Goal: Task Accomplishment & Management: Complete application form

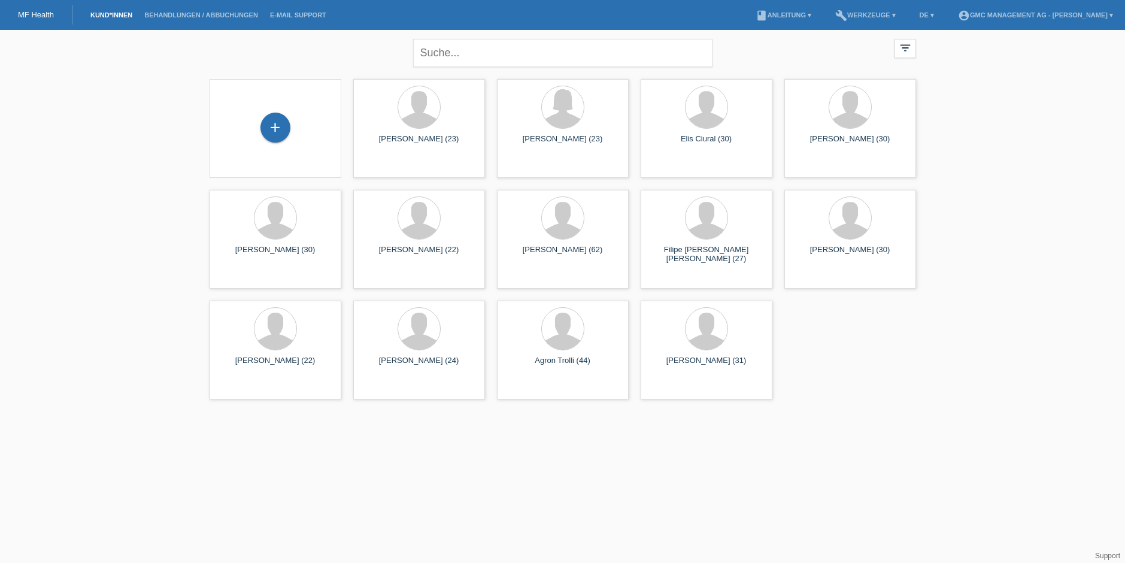
click at [294, 133] on div "+" at bounding box center [275, 129] width 113 height 32
click at [276, 128] on div "+" at bounding box center [275, 128] width 30 height 30
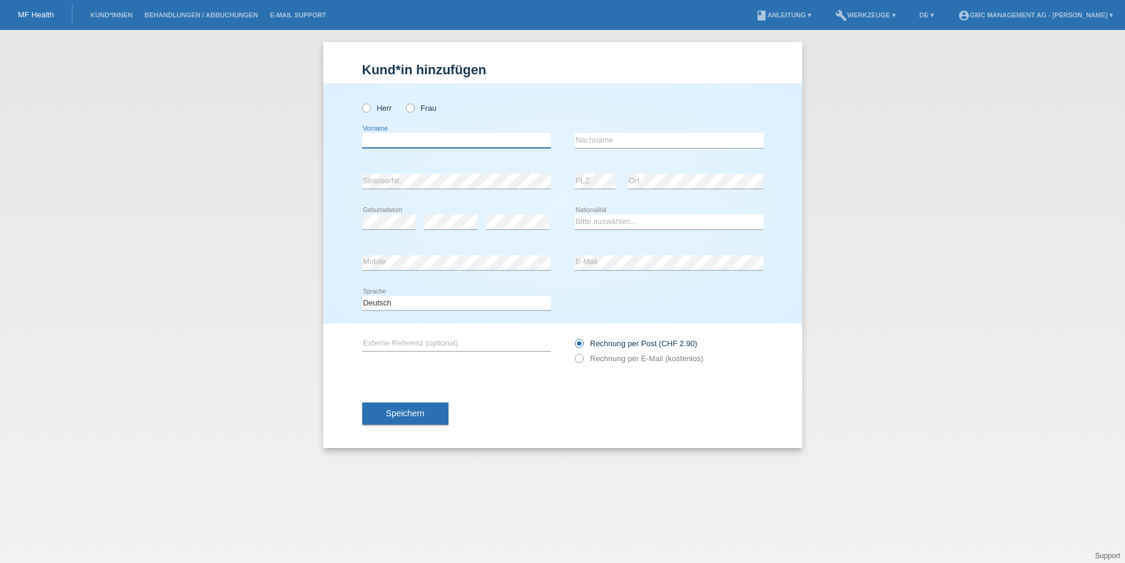
click at [414, 142] on input "text" at bounding box center [456, 140] width 189 height 15
type input "Sava"
type input "Andjelkovic"
click at [617, 183] on div "error PLZ error Ort" at bounding box center [669, 181] width 189 height 41
click at [637, 218] on select "Bitte auswählen... Schweiz Deutschland Liechtenstein Österreich ------------ Af…" at bounding box center [669, 221] width 189 height 14
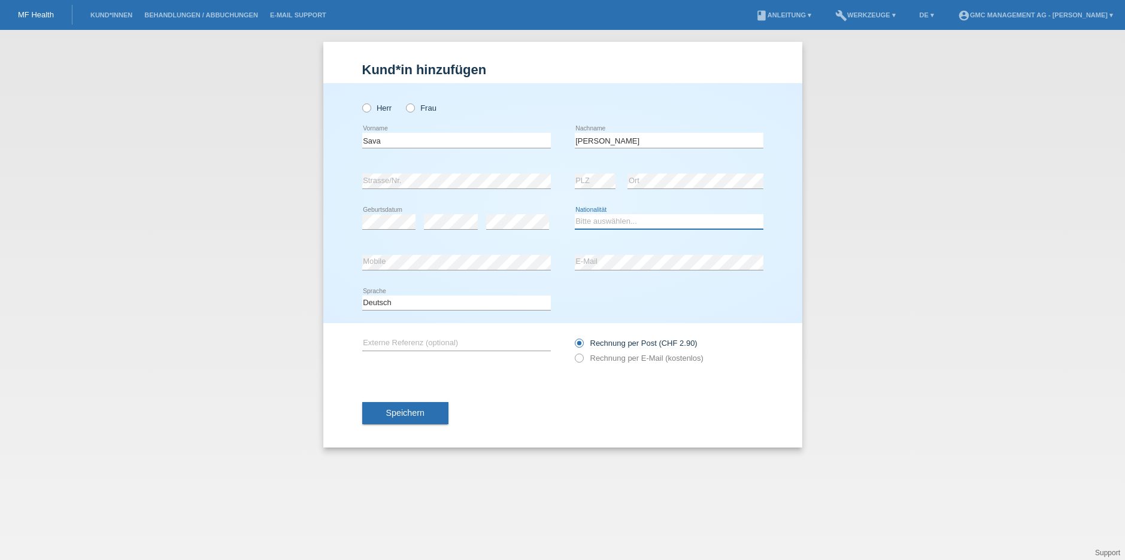
click at [610, 219] on select "Bitte auswählen... Schweiz Deutschland Liechtenstein Österreich ------------ Af…" at bounding box center [669, 221] width 189 height 14
select select "RS"
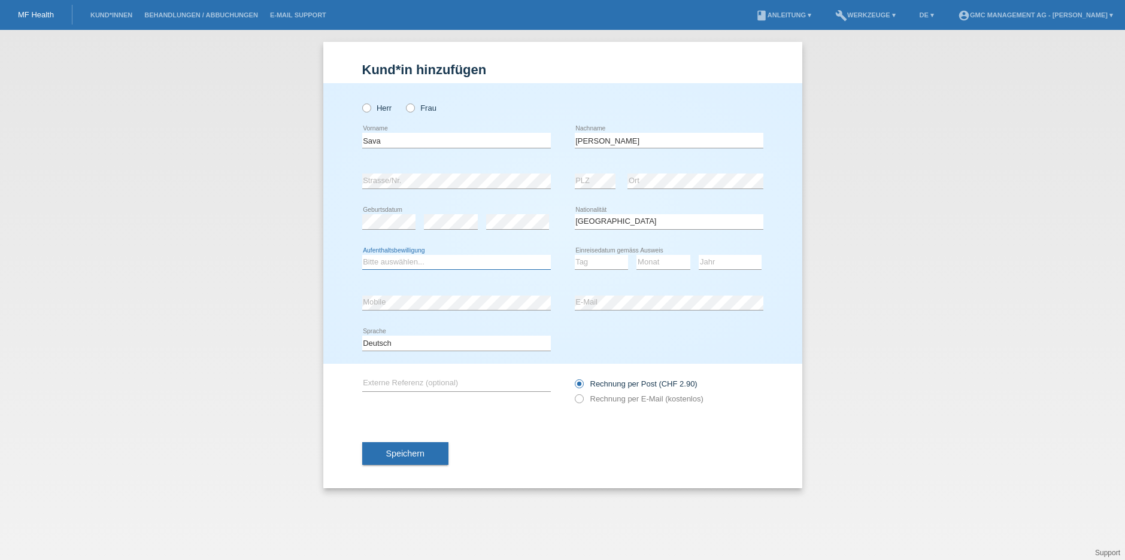
click at [511, 262] on select "Bitte auswählen... C B B - Flüchtlingsstatus Andere" at bounding box center [456, 262] width 189 height 14
select select "B"
click at [587, 274] on div "Tag 01 02 03 04 05 06 07 08 09 10 11 12 13 14 15 16" at bounding box center [602, 262] width 54 height 41
click at [589, 264] on select "Tag 01 02 03 04 05 06 07 08 09 10 11" at bounding box center [602, 262] width 54 height 14
click at [713, 265] on select "Jahr 2025 2024 2023 2022 2021 2020 2019 2018 2017 2016 2015 2014 2013 2012 2011…" at bounding box center [729, 262] width 63 height 14
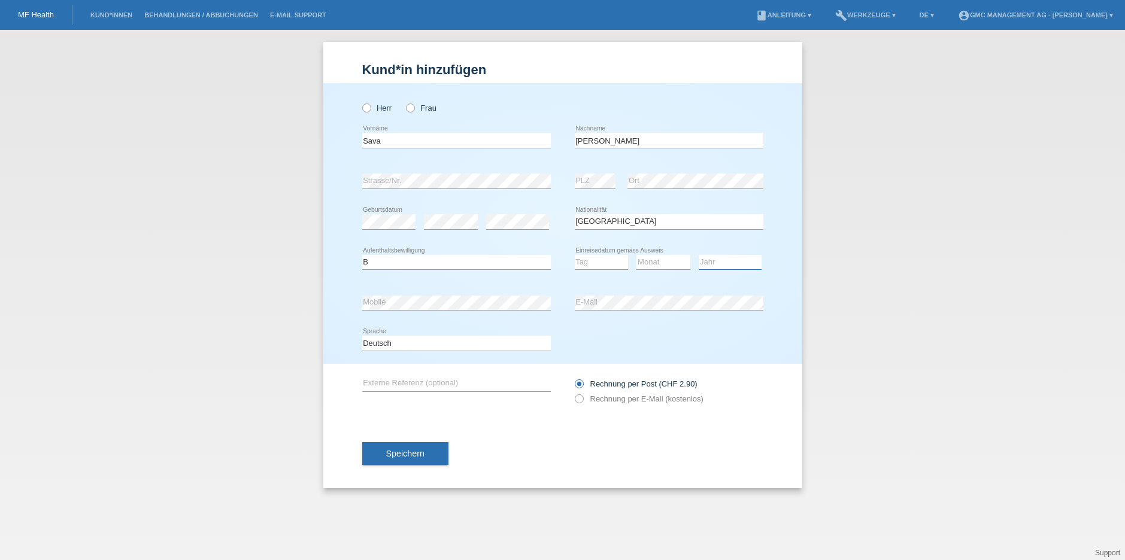
select select "2015"
click at [665, 264] on select "Monat 01 02 03 04 05 06 07 08 09 10 11" at bounding box center [663, 262] width 54 height 14
select select "09"
click at [611, 263] on select "Tag 01 02 03 04 05 06 07 08 09 10 11" at bounding box center [602, 262] width 54 height 14
select select "01"
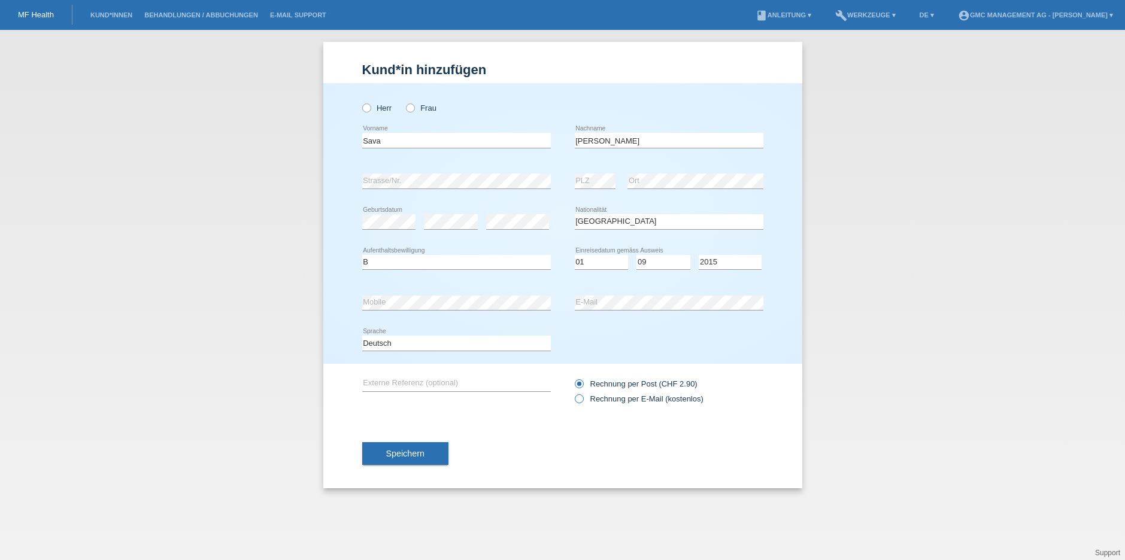
click at [572, 393] on icon at bounding box center [572, 393] width 0 height 0
click at [581, 400] on input "Rechnung per E-Mail (kostenlos)" at bounding box center [579, 401] width 8 height 15
radio input "true"
click at [409, 455] on span "Speichern" at bounding box center [405, 454] width 38 height 10
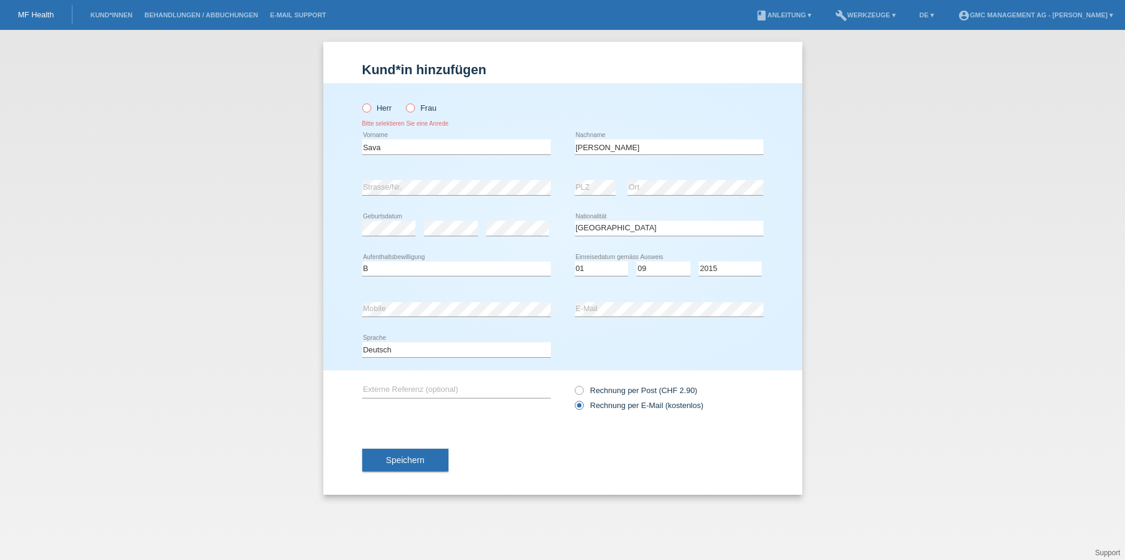
click at [360, 102] on icon at bounding box center [360, 102] width 0 height 0
click at [369, 108] on input "Herr" at bounding box center [366, 108] width 8 height 8
radio input "true"
click at [423, 465] on span "Speichern" at bounding box center [405, 460] width 38 height 10
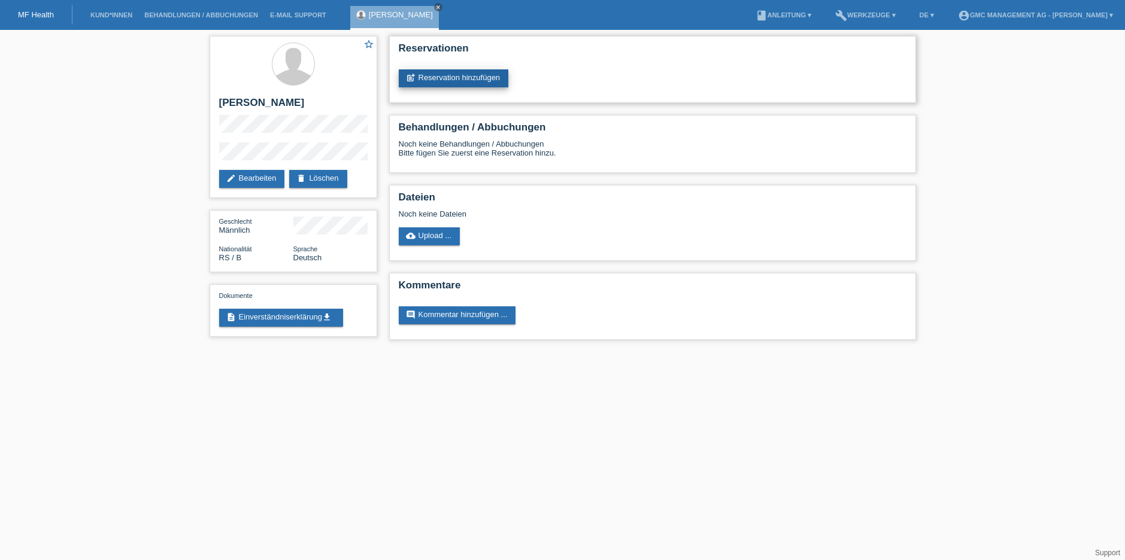
click at [427, 71] on link "post_add Reservation hinzufügen" at bounding box center [454, 78] width 110 height 18
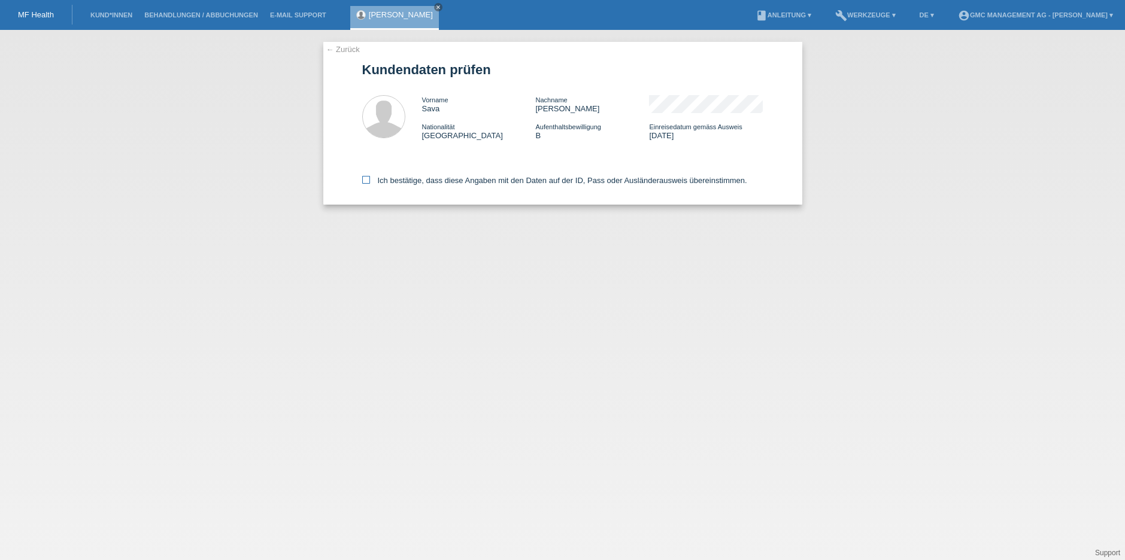
click at [366, 178] on icon at bounding box center [366, 180] width 8 height 8
click at [366, 178] on input "Ich bestätige, dass diese Angaben mit den Daten auf der ID, Pass oder Ausländer…" at bounding box center [366, 180] width 8 height 8
checkbox input "true"
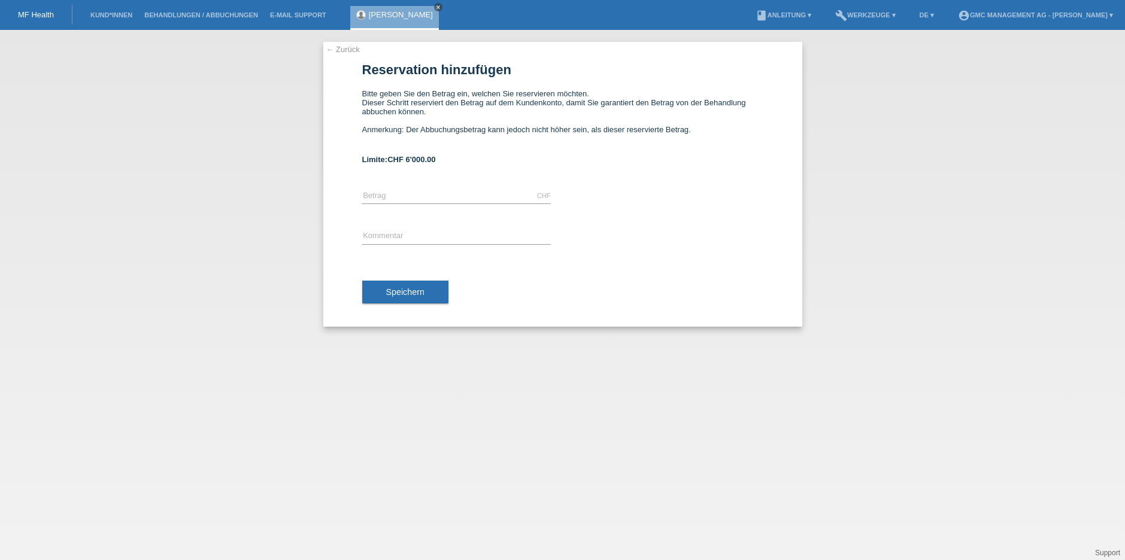
click at [435, 9] on icon "close" at bounding box center [438, 7] width 6 height 6
